Goal: Transaction & Acquisition: Purchase product/service

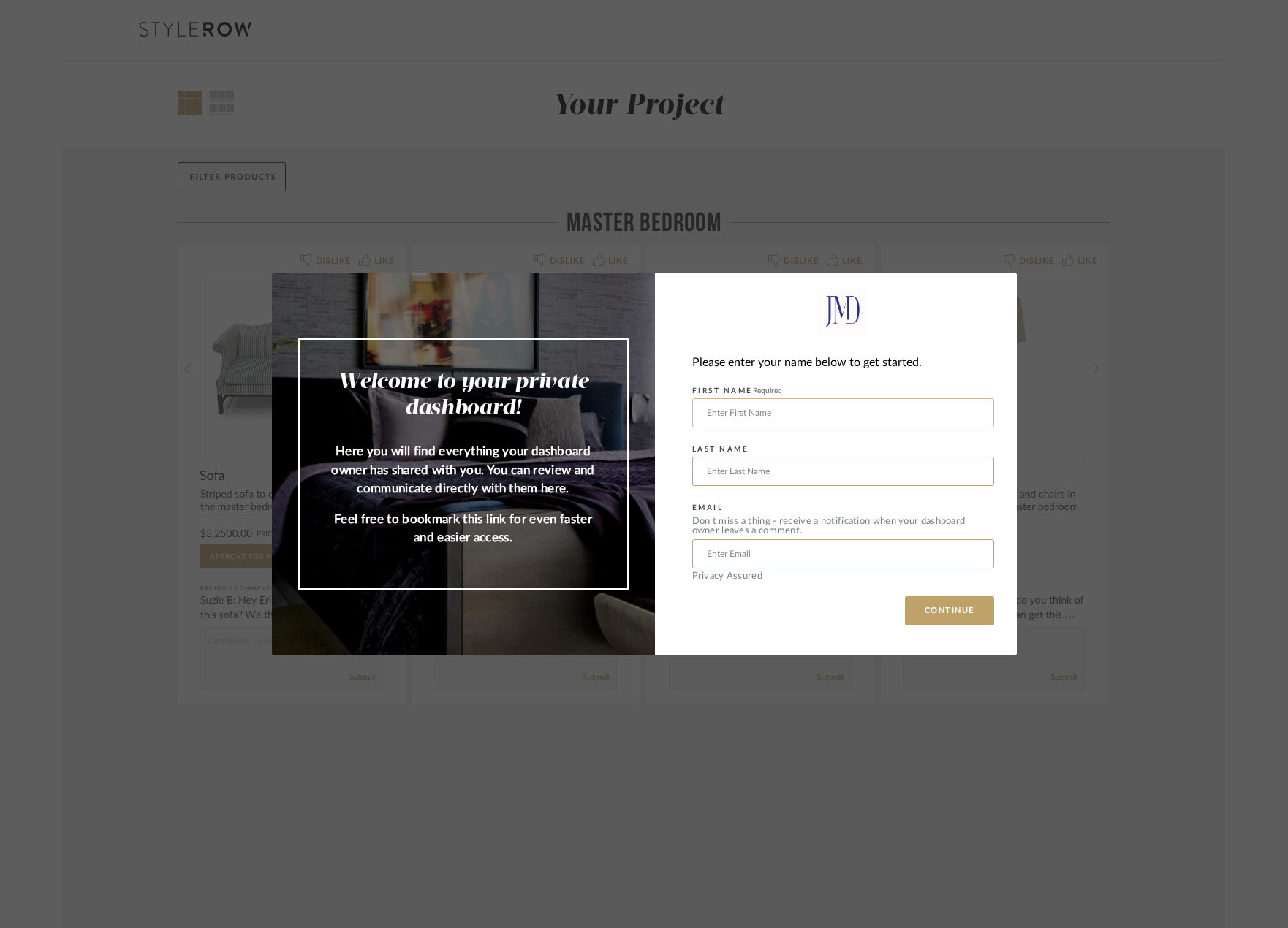
click at [808, 409] on input "text" at bounding box center [844, 413] width 302 height 29
type input "[PERSON_NAME]"
type input "[PERSON_NAME][EMAIL_ADDRESS][PERSON_NAME][DOMAIN_NAME]"
click at [945, 610] on button "CONTINUE" at bounding box center [950, 611] width 90 height 29
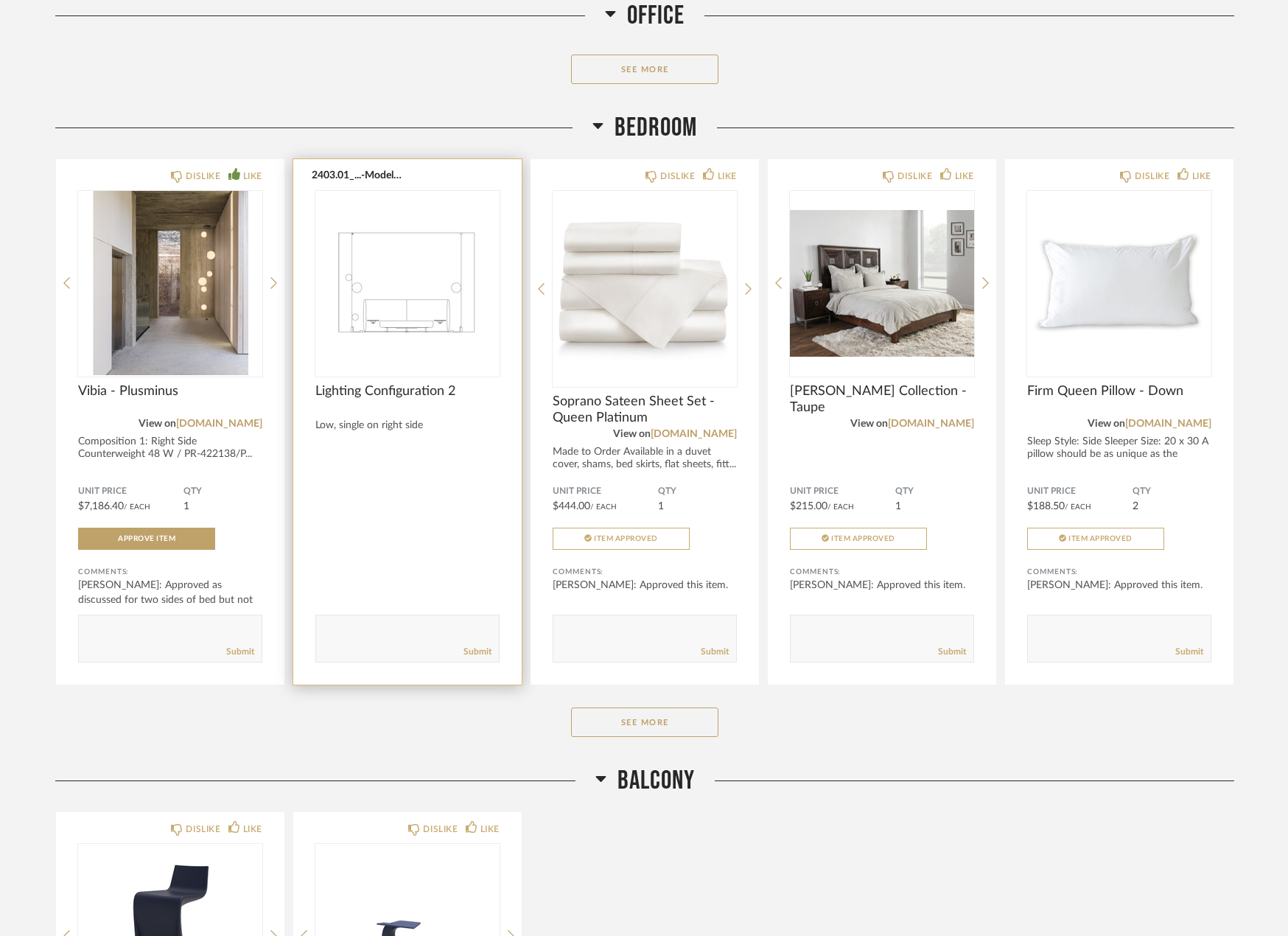
scroll to position [3749, 0]
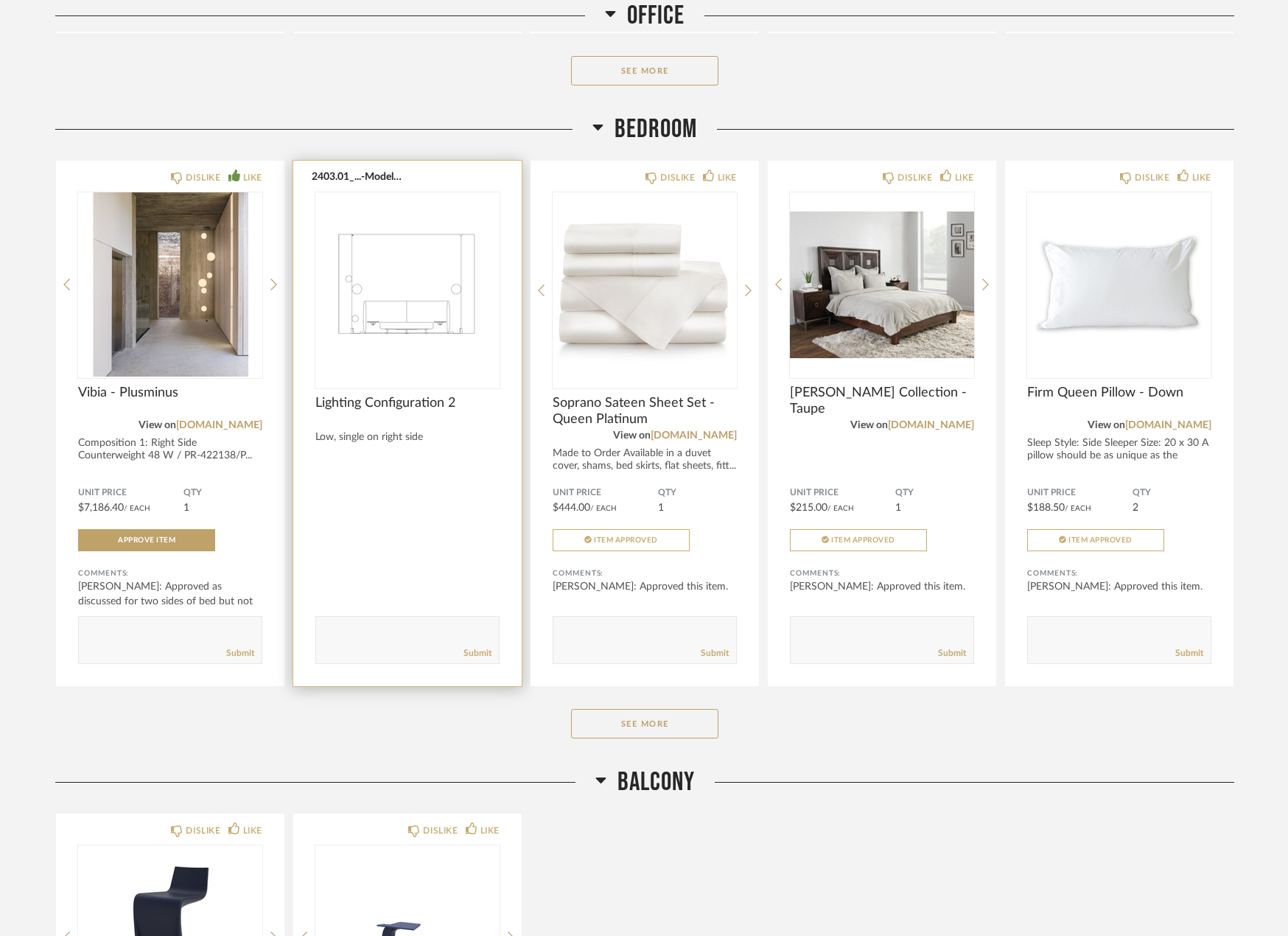
click at [423, 317] on img "0" at bounding box center [408, 285] width 185 height 185
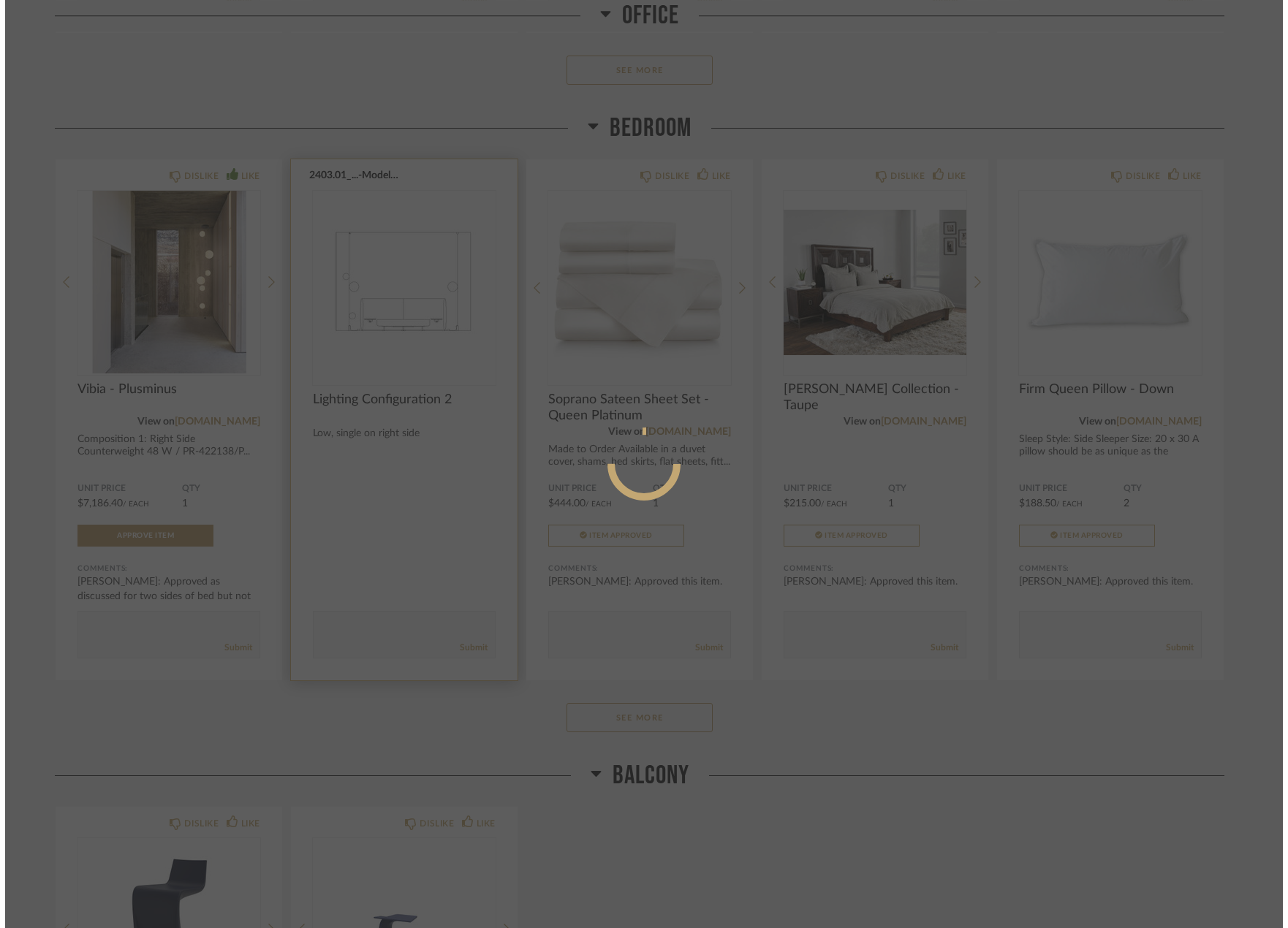
scroll to position [0, 0]
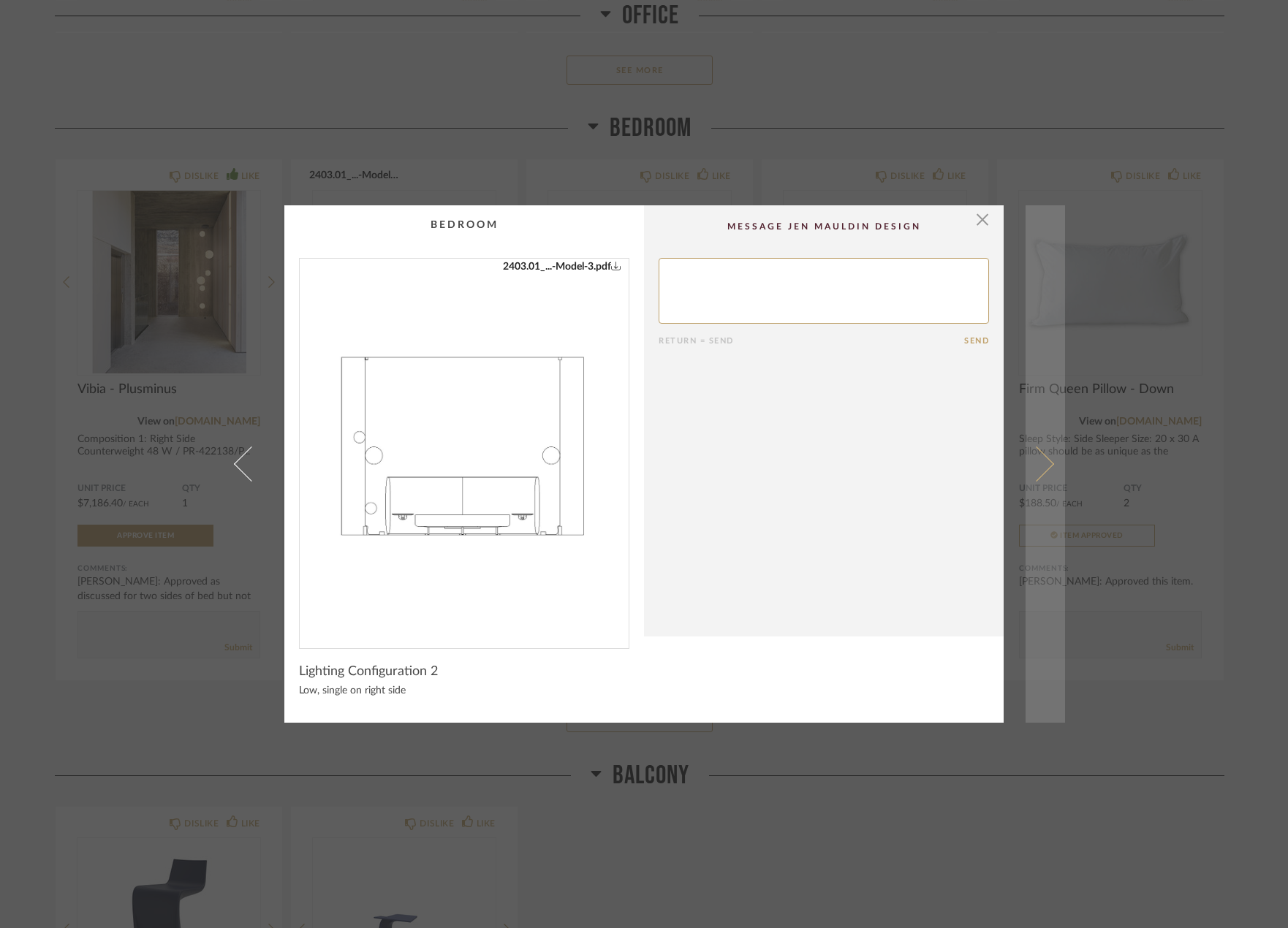
click at [1042, 454] on link at bounding box center [1045, 464] width 40 height 518
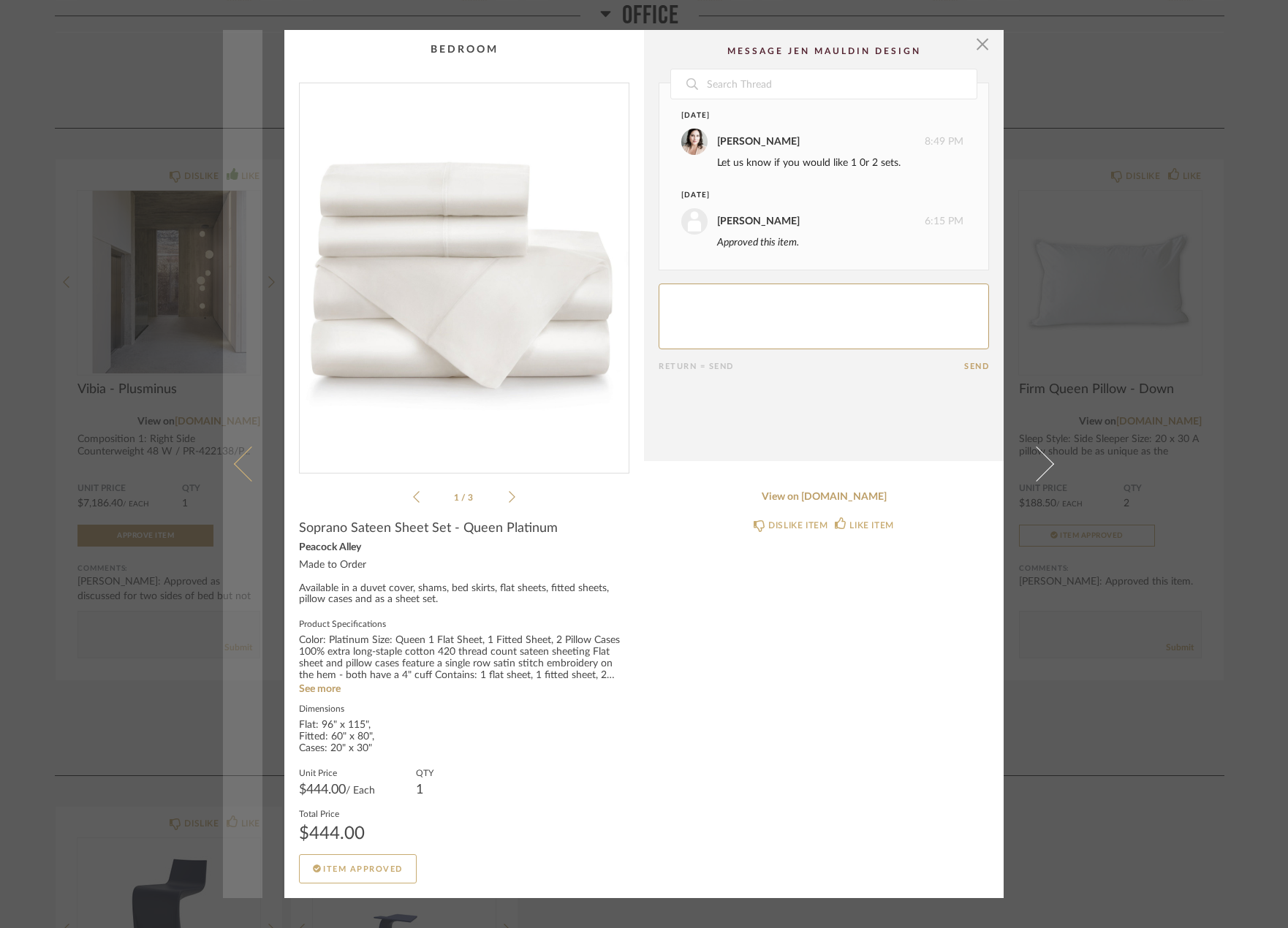
click at [231, 467] on link at bounding box center [243, 464] width 40 height 869
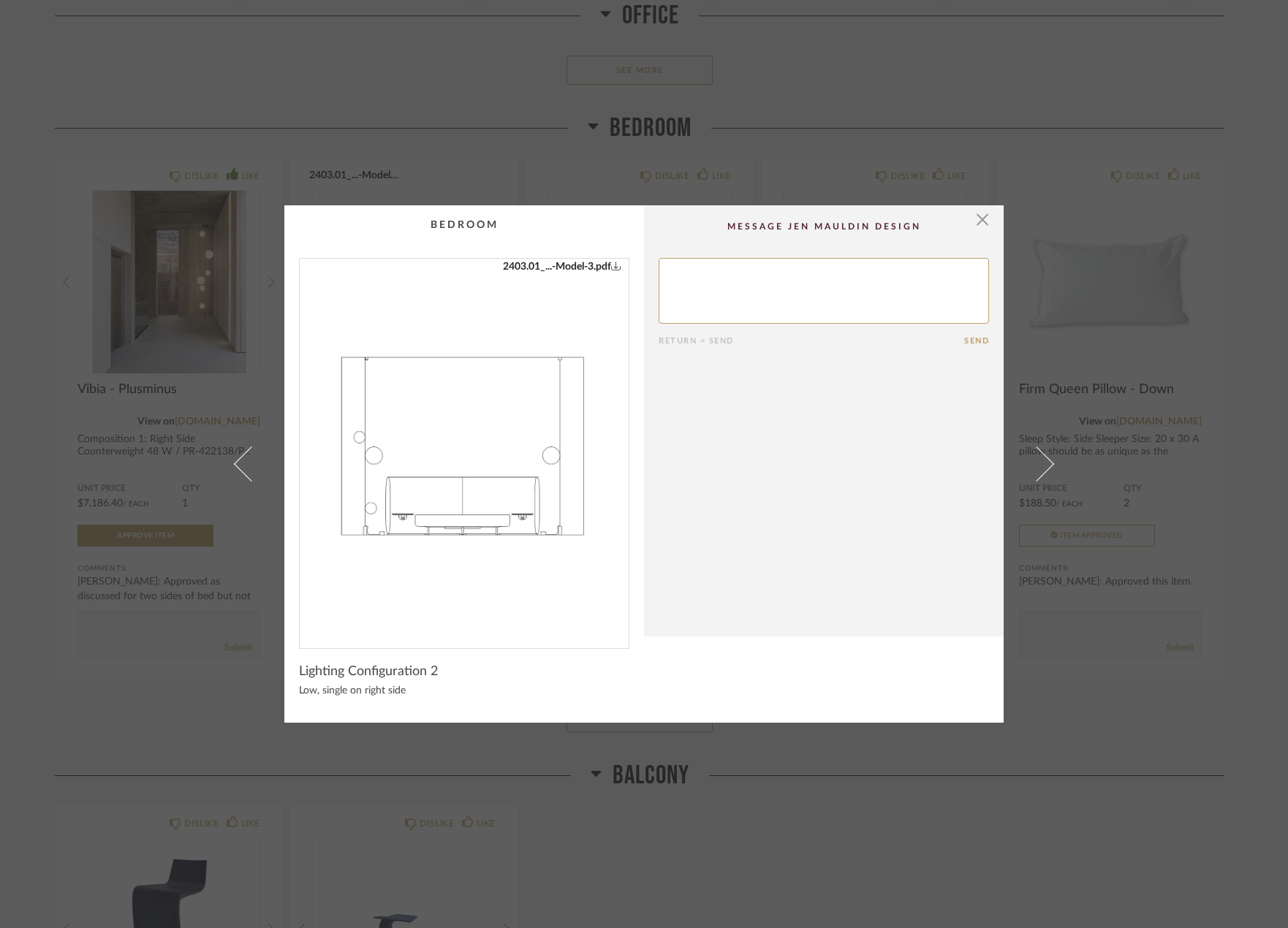
click at [470, 585] on img "0" at bounding box center [465, 448] width 329 height 378
click at [976, 218] on span "button" at bounding box center [982, 220] width 29 height 29
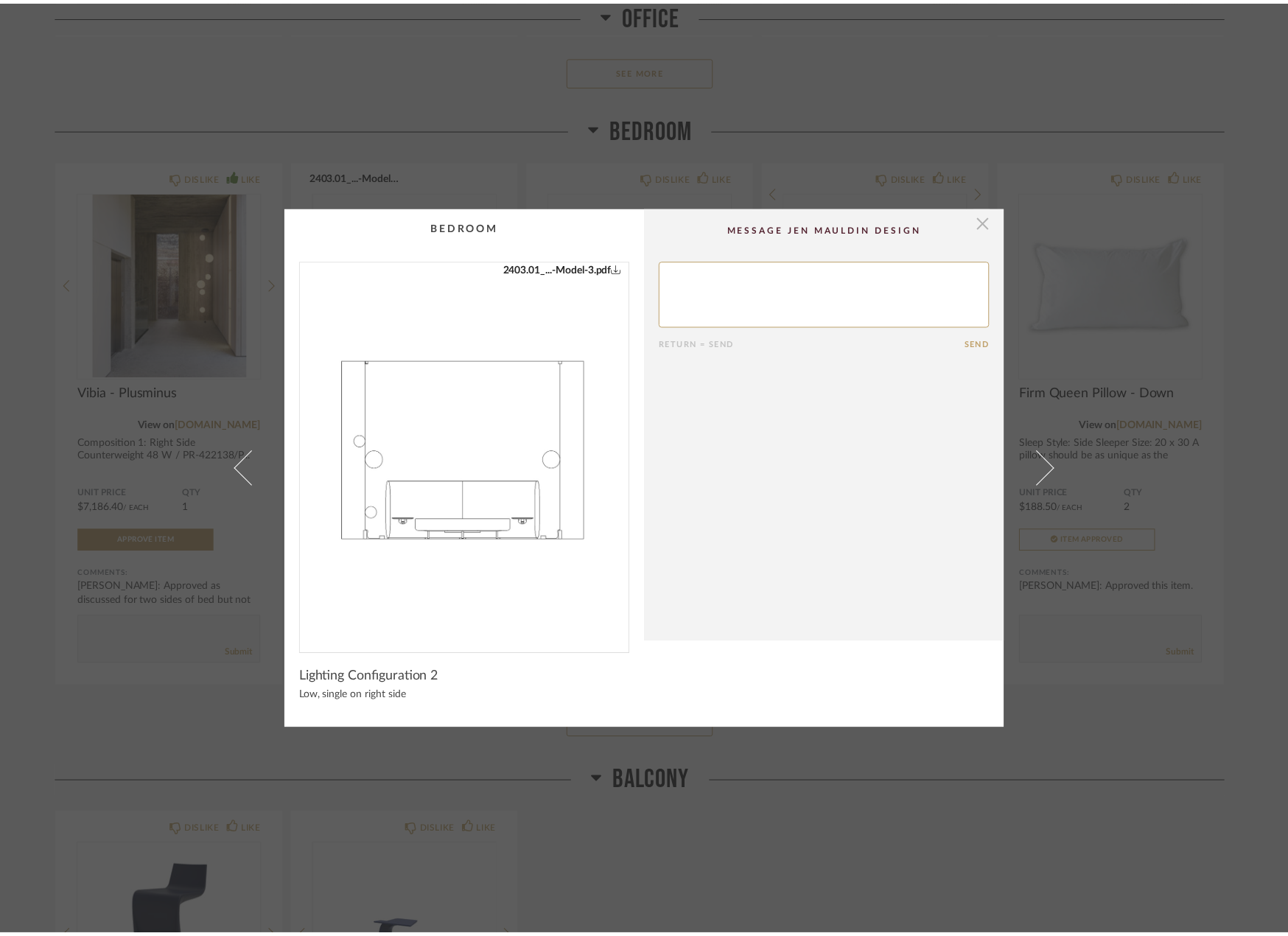
scroll to position [3749, 0]
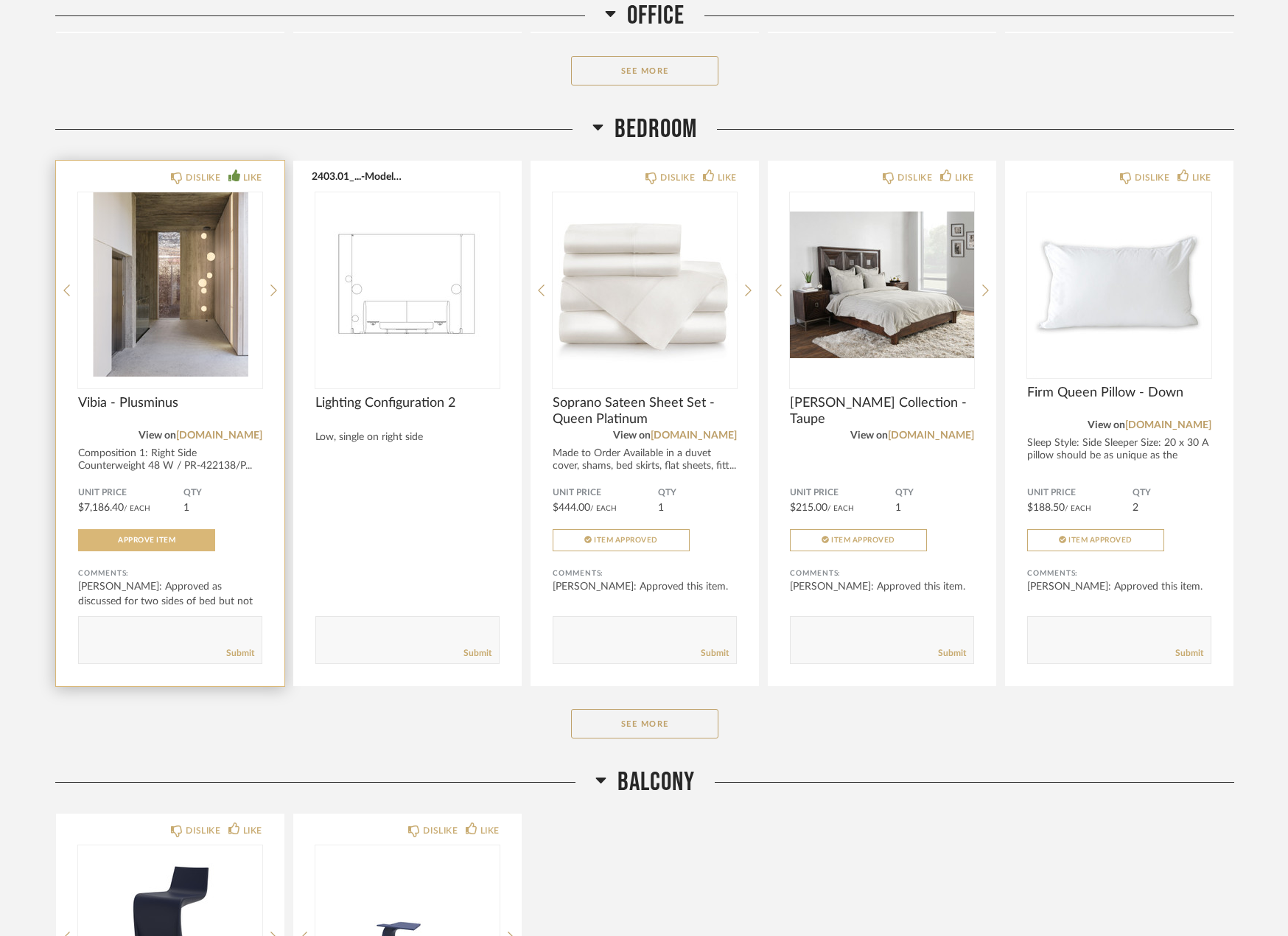
click at [150, 538] on span "Approve Item" at bounding box center [146, 540] width 58 height 8
drag, startPoint x: 575, startPoint y: 798, endPoint x: 599, endPoint y: 796, distance: 24.1
drag, startPoint x: 599, startPoint y: 796, endPoint x: 1001, endPoint y: 857, distance: 406.6
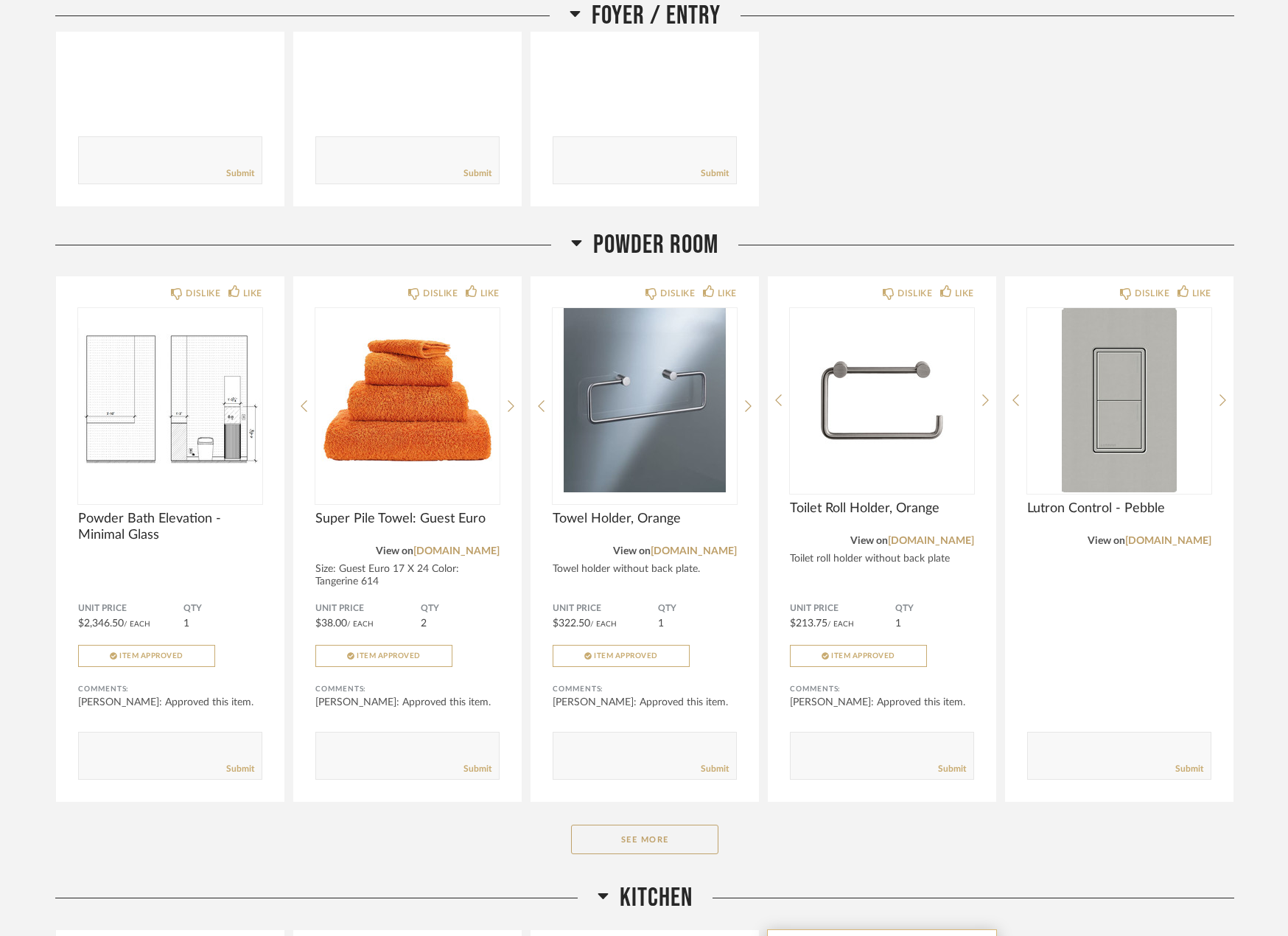
scroll to position [715, 0]
